Goal: Transaction & Acquisition: Purchase product/service

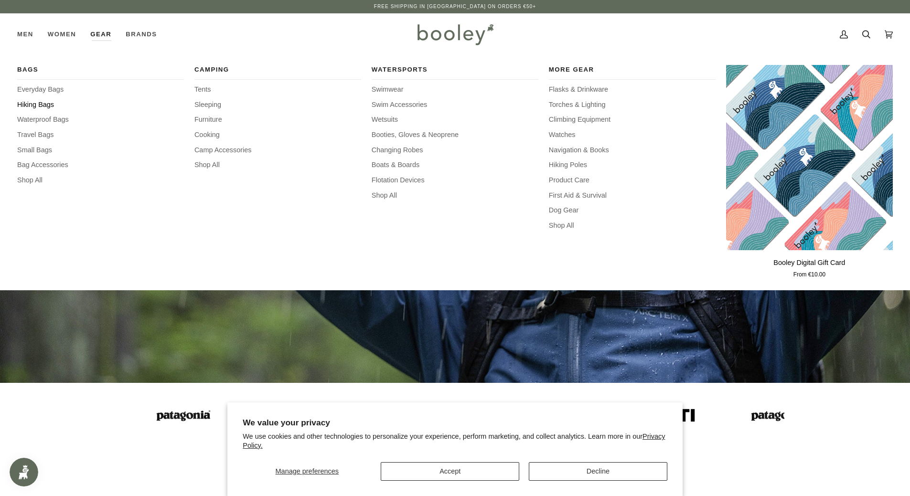
click at [42, 105] on span "Hiking Bags" at bounding box center [100, 105] width 167 height 11
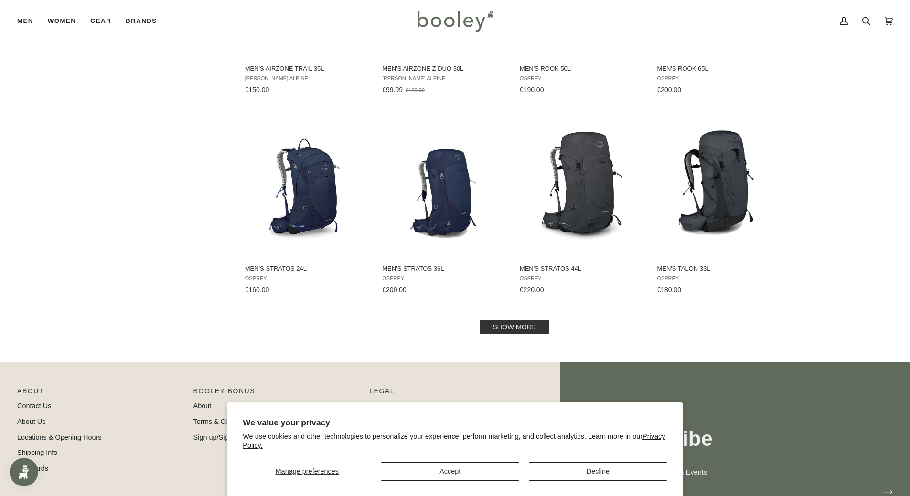
scroll to position [975, 0]
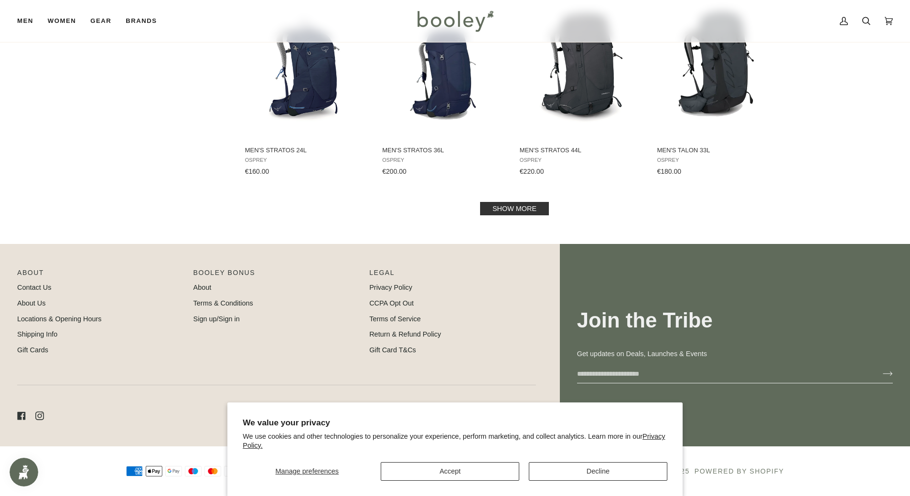
click at [506, 203] on link "Show more" at bounding box center [514, 208] width 69 height 13
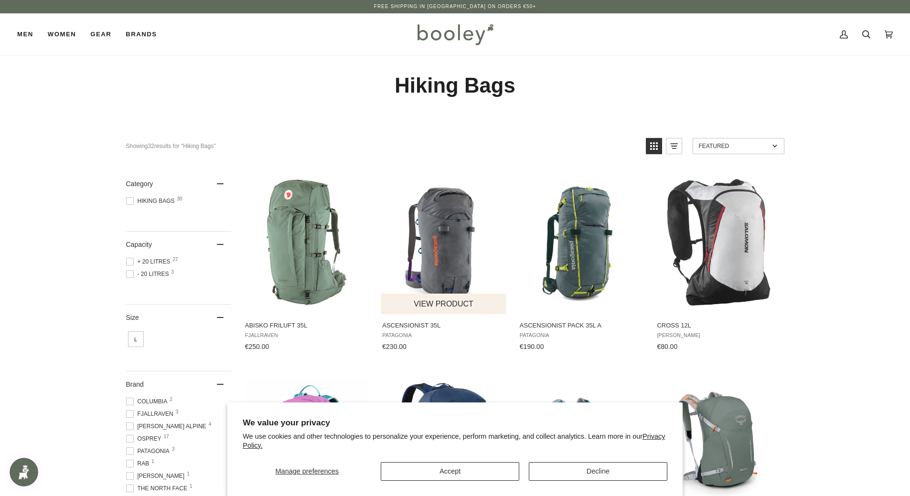
click at [447, 237] on img "Ascensionist 35L" at bounding box center [444, 242] width 127 height 127
